Goal: Find specific page/section: Find specific page/section

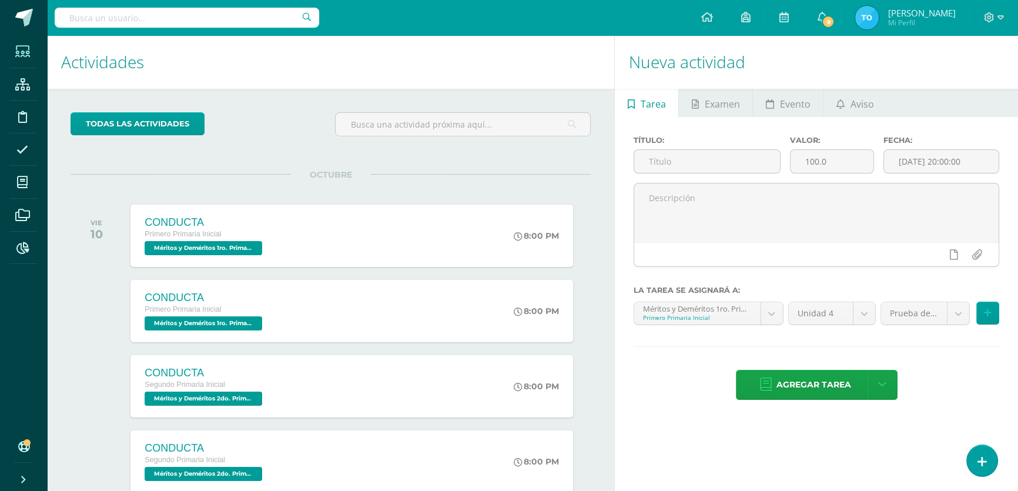
click at [23, 62] on span at bounding box center [22, 51] width 26 height 26
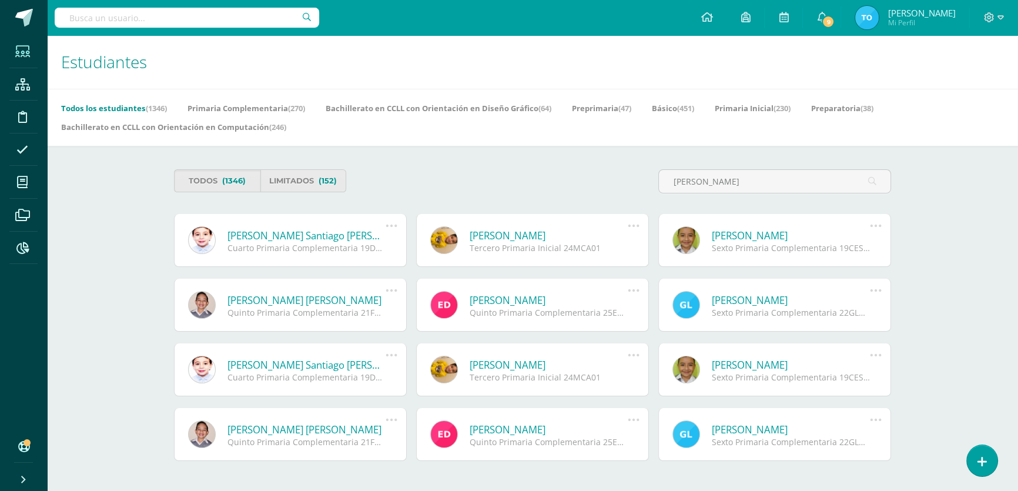
type input "[PERSON_NAME]"
click at [342, 236] on link "[PERSON_NAME] Santiago [PERSON_NAME]" at bounding box center [306, 236] width 158 height 14
